Goal: Complete application form

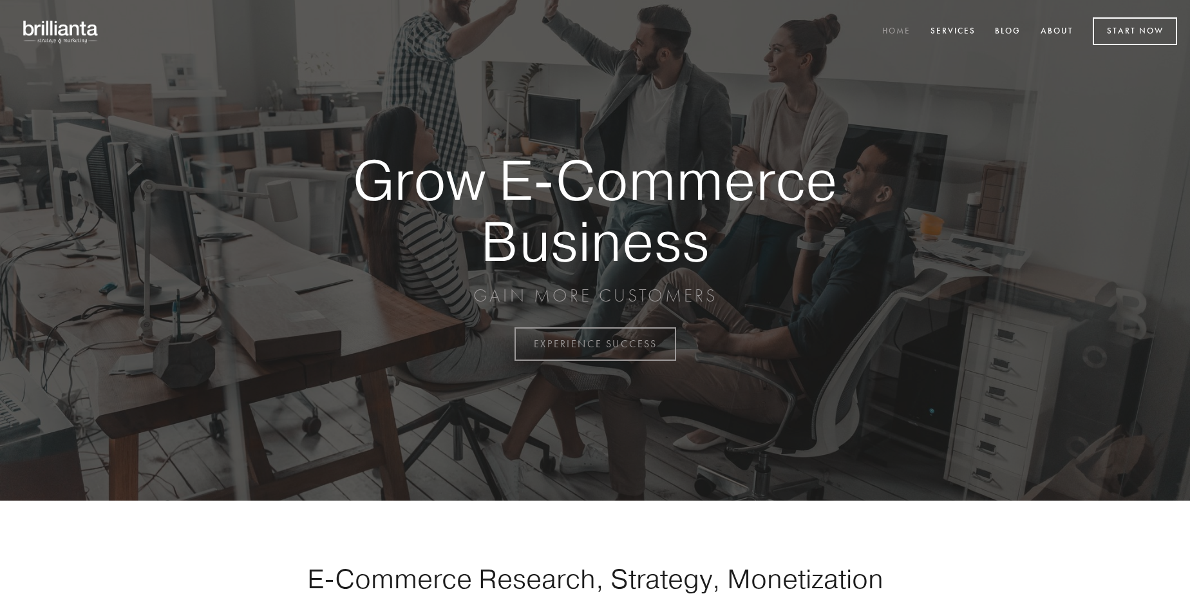
scroll to position [3375, 0]
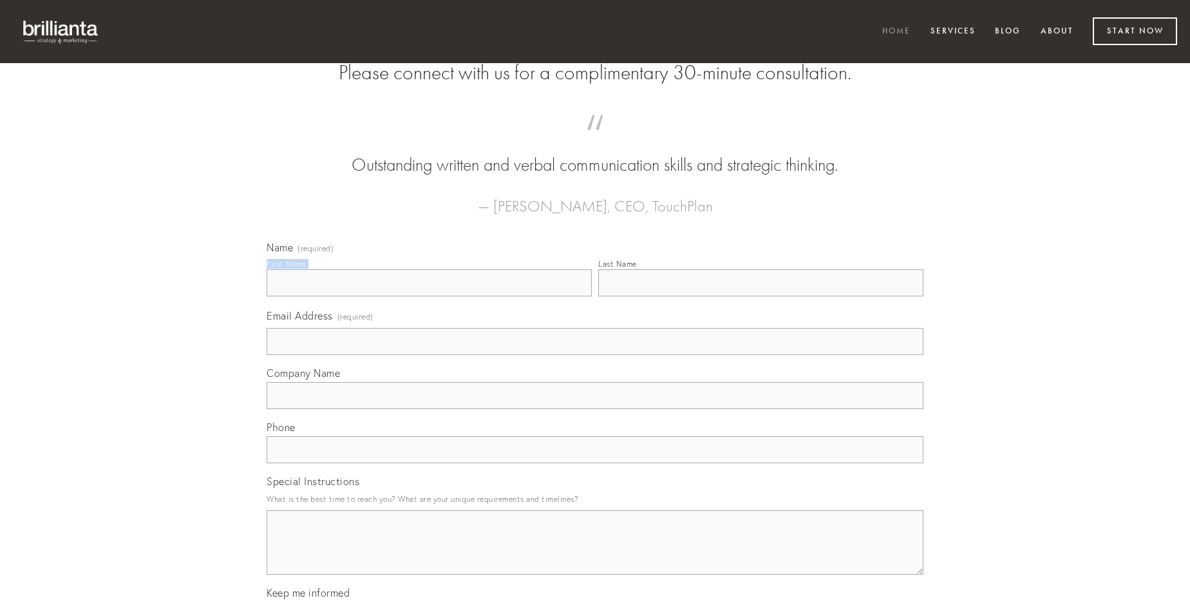
type input "[PERSON_NAME]"
click at [760, 296] on input "Last Name" at bounding box center [760, 282] width 325 height 27
type input "[PERSON_NAME]"
click at [595, 355] on input "Email Address (required)" at bounding box center [595, 341] width 657 height 27
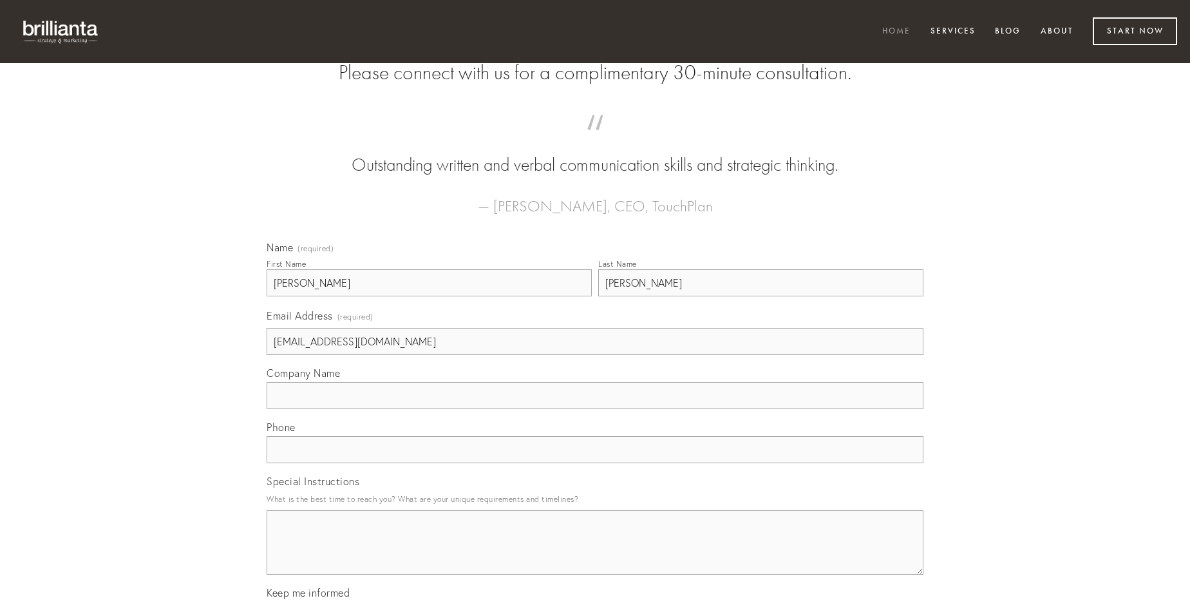
type input "[EMAIL_ADDRESS][DOMAIN_NAME]"
click at [595, 409] on input "Company Name" at bounding box center [595, 395] width 657 height 27
type input "stella"
click at [595, 463] on input "text" at bounding box center [595, 449] width 657 height 27
click at [595, 554] on textarea "Special Instructions" at bounding box center [595, 542] width 657 height 64
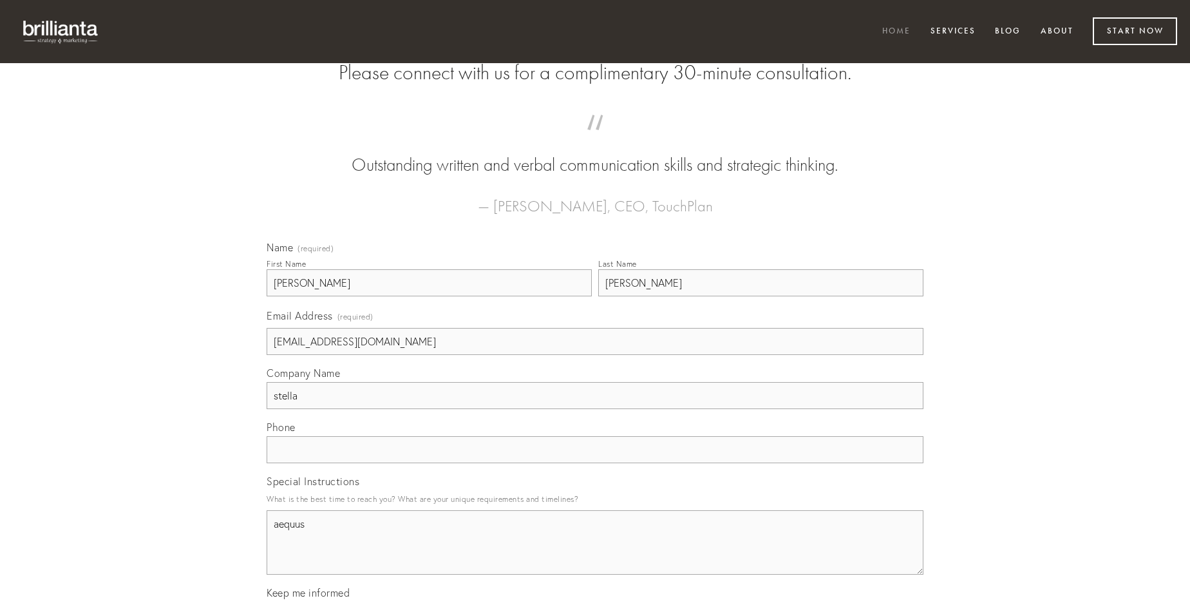
type textarea "aequus"
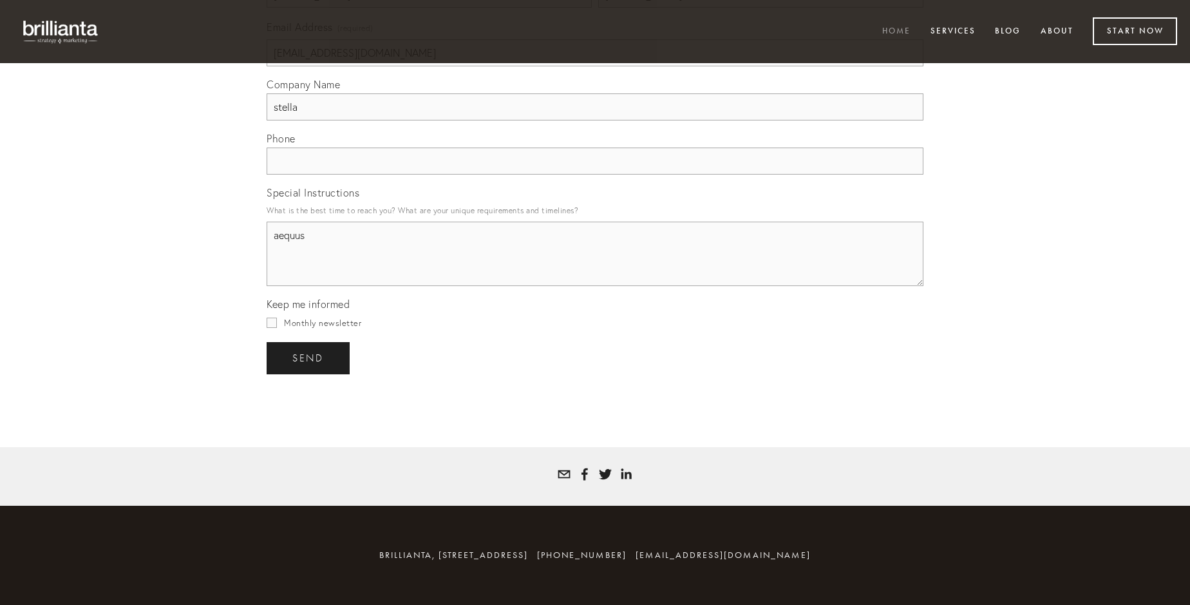
click at [309, 357] on span "send" at bounding box center [308, 358] width 32 height 12
